Goal: Find contact information: Obtain details needed to contact an individual or organization

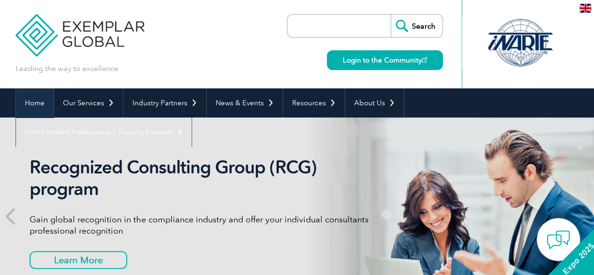
click at [38, 106] on link "Home" at bounding box center [35, 102] width 38 height 29
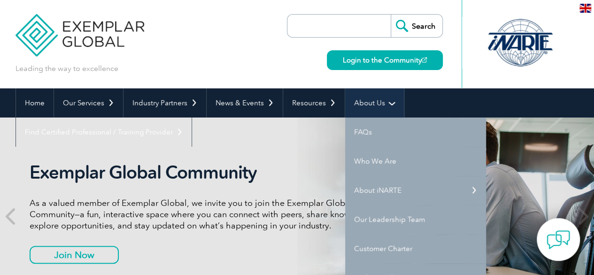
click at [353, 102] on link "About Us" at bounding box center [374, 102] width 59 height 29
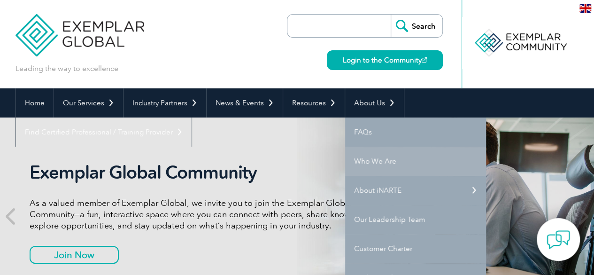
click at [378, 160] on link "Who We Are" at bounding box center [415, 160] width 141 height 29
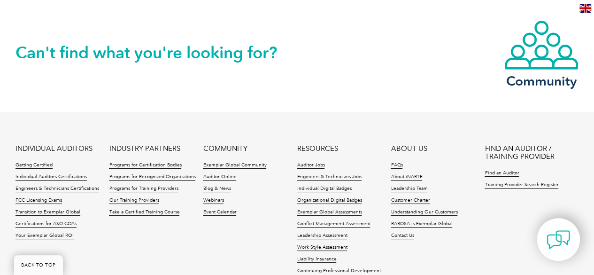
scroll to position [1801, 0]
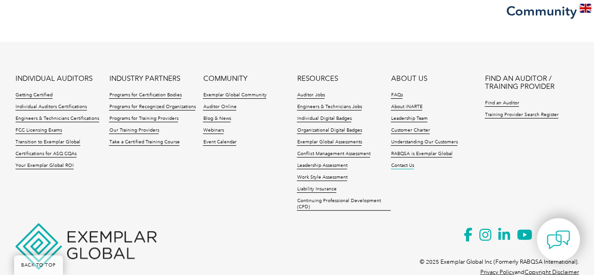
click at [407, 162] on link "Contact Us" at bounding box center [402, 165] width 23 height 7
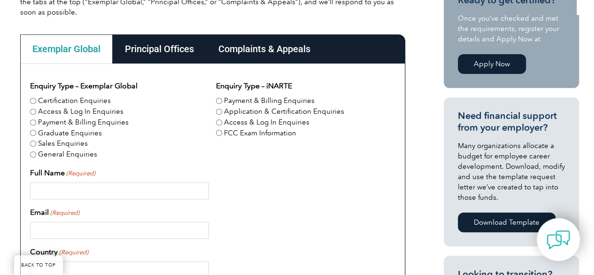
scroll to position [257, 0]
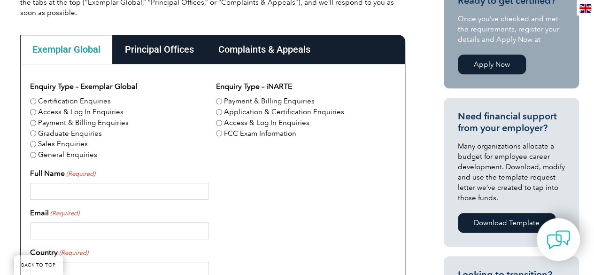
click at [161, 53] on div "Principal Offices" at bounding box center [159, 49] width 93 height 29
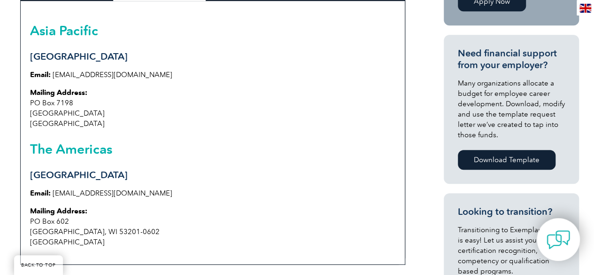
scroll to position [292, 0]
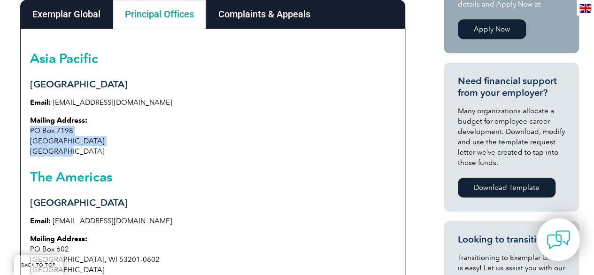
drag, startPoint x: 62, startPoint y: 152, endPoint x: 28, endPoint y: 132, distance: 39.3
click at [28, 132] on div "[GEOGRAPHIC_DATA] Email: [EMAIL_ADDRESS][DOMAIN_NAME] Mailing Address: [STREET_…" at bounding box center [212, 160] width 385 height 263
copy p "[STREET_ADDRESS]"
